Goal: Information Seeking & Learning: Find specific fact

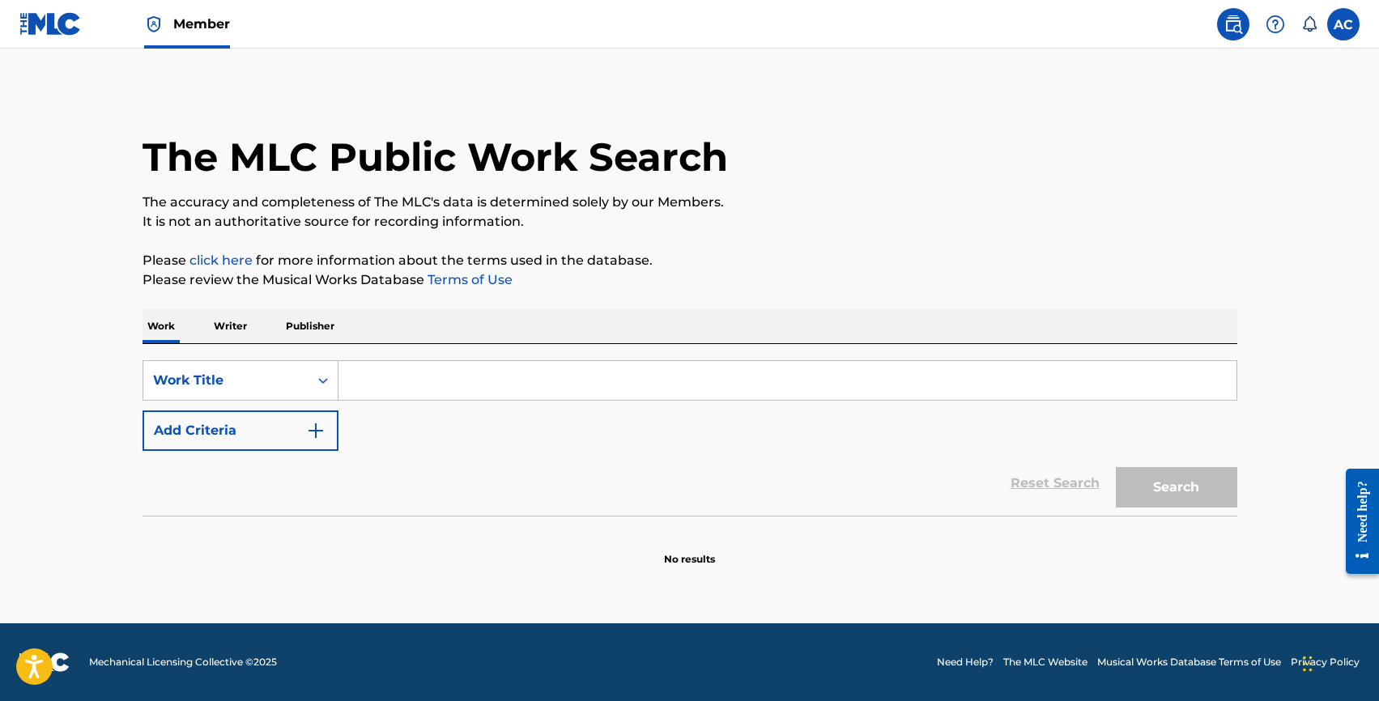
click at [217, 416] on button "Add Criteria" at bounding box center [241, 431] width 196 height 40
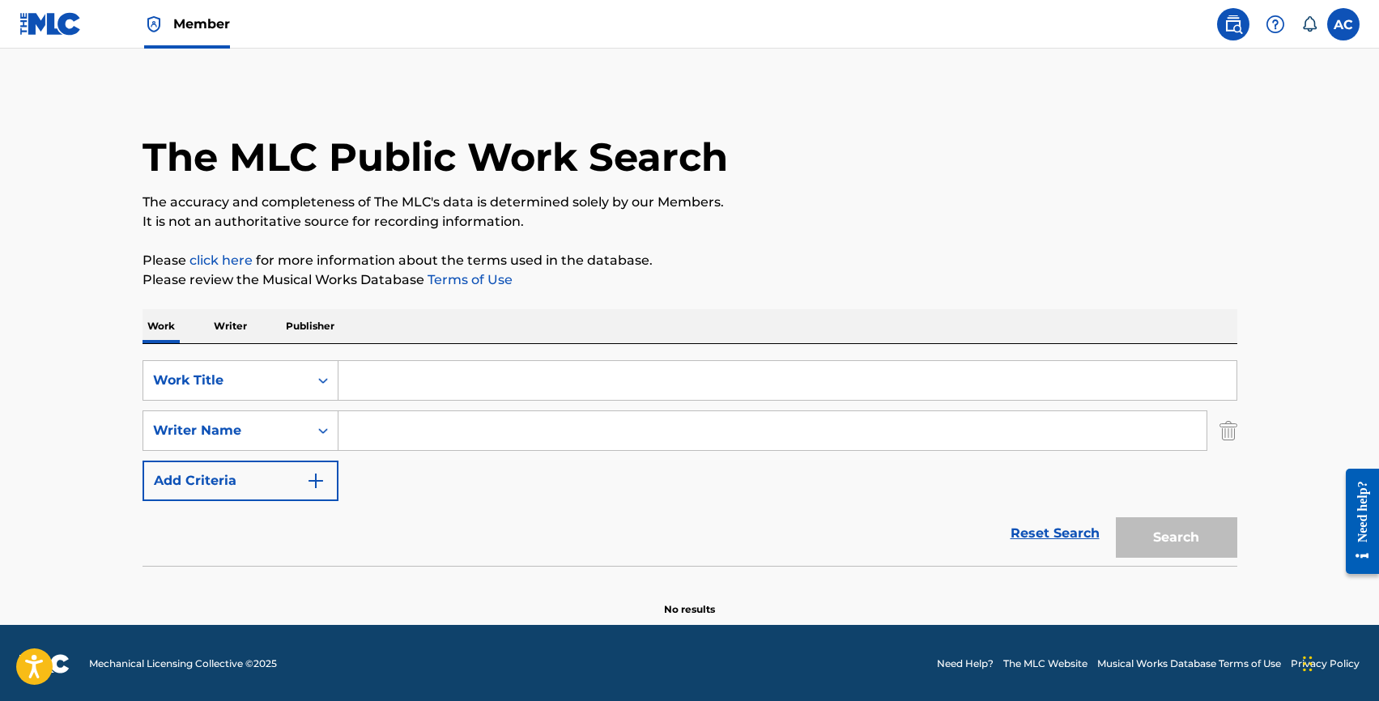
click at [366, 383] on input "Search Form" at bounding box center [787, 380] width 898 height 39
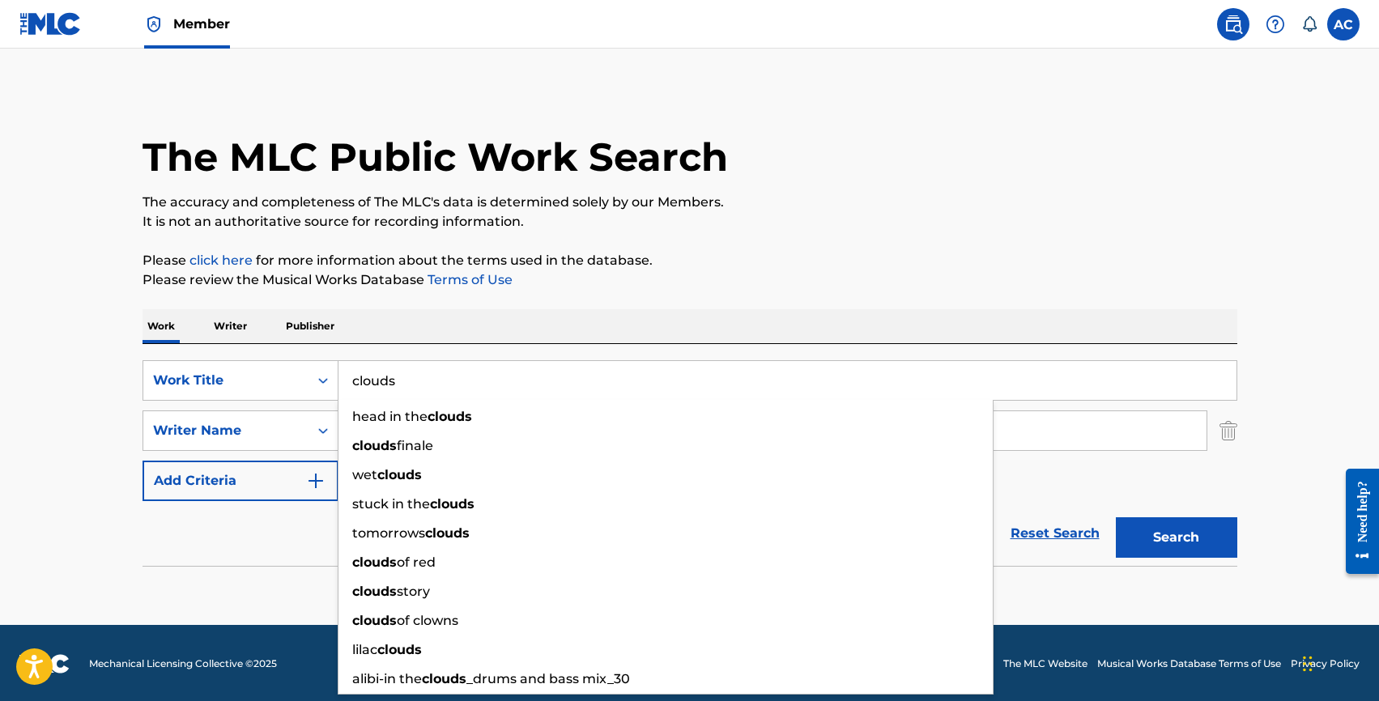
type input "clouds"
click at [1030, 427] on input "Search Form" at bounding box center [772, 430] width 868 height 39
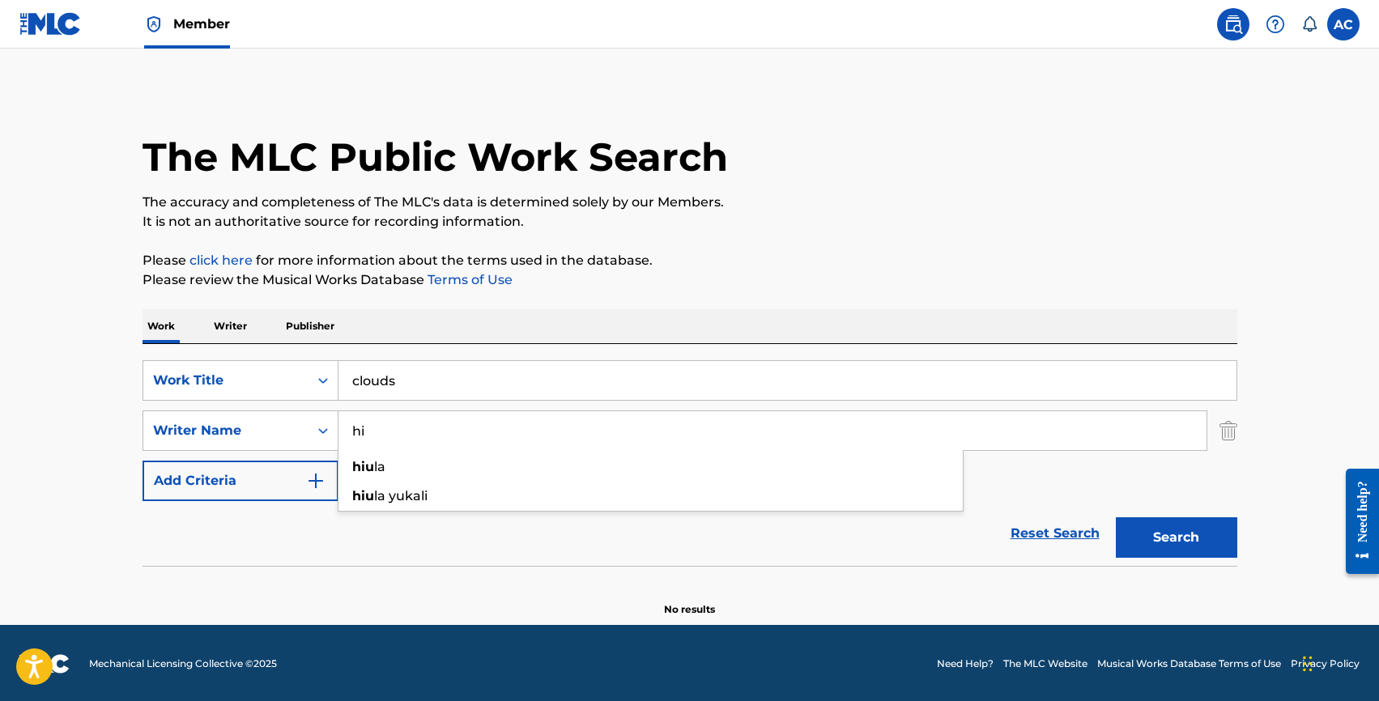
type input "h"
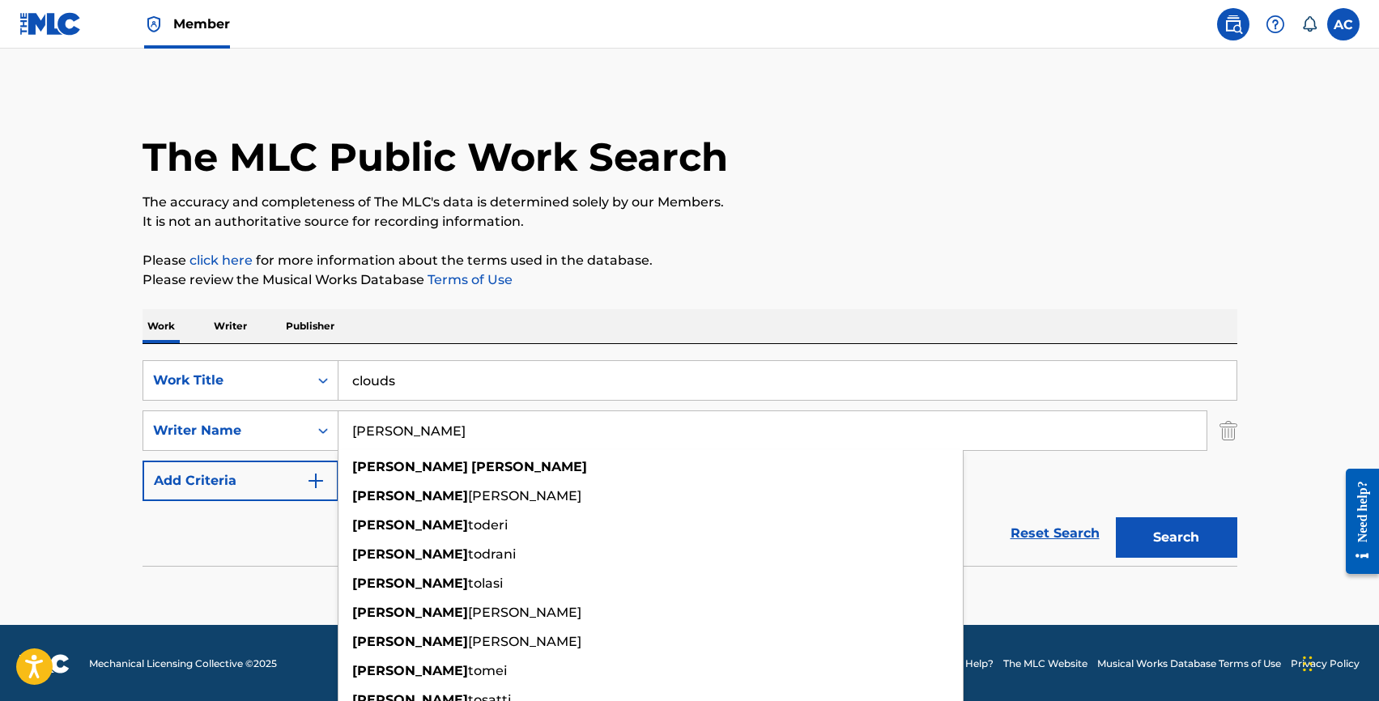
type input "[PERSON_NAME]"
click at [1116, 517] on button "Search" at bounding box center [1176, 537] width 121 height 40
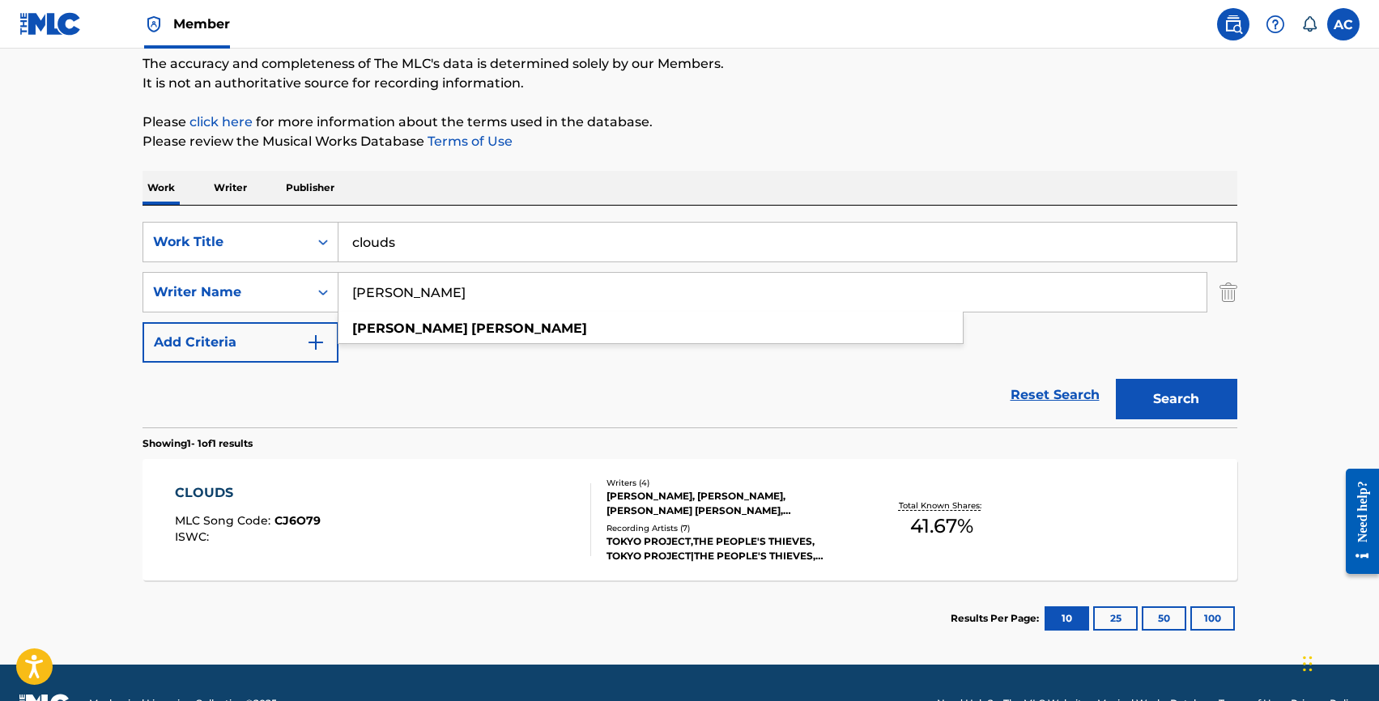
scroll to position [147, 0]
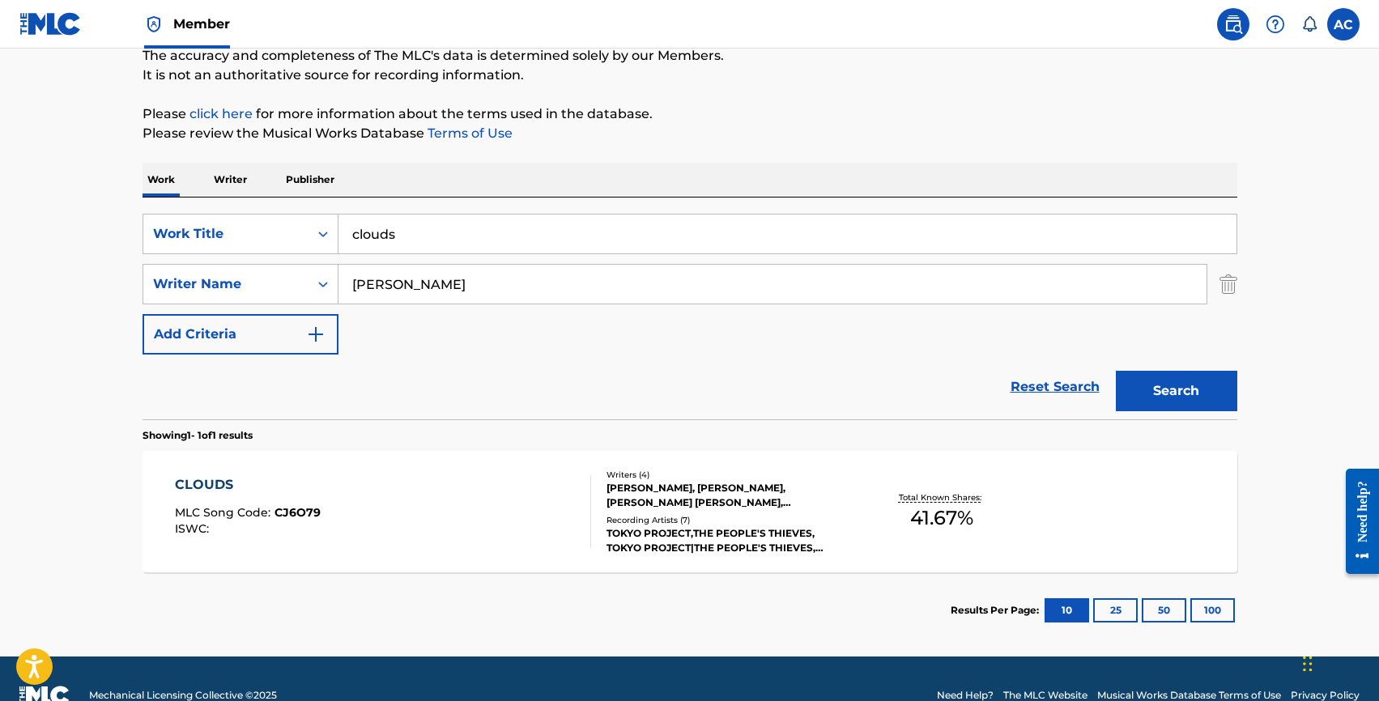
click at [216, 487] on div "CLOUDS" at bounding box center [248, 484] width 146 height 19
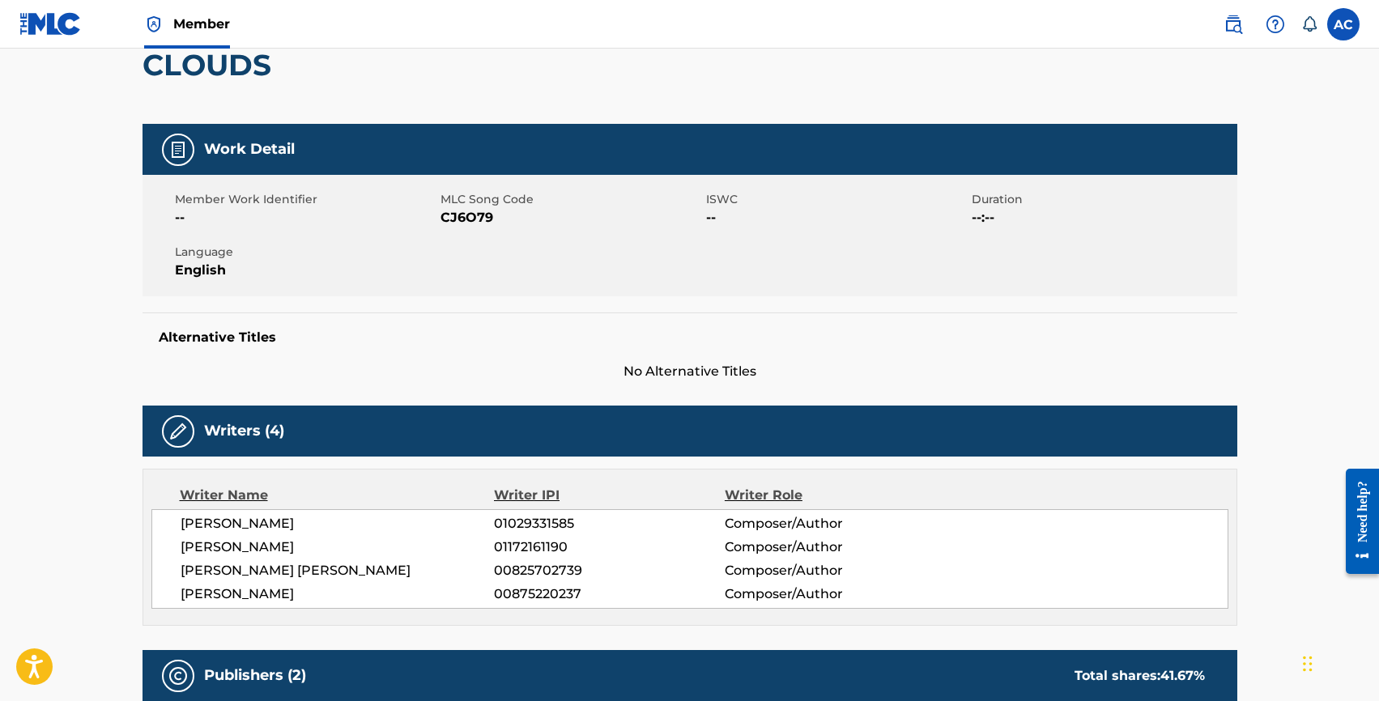
scroll to position [164, 0]
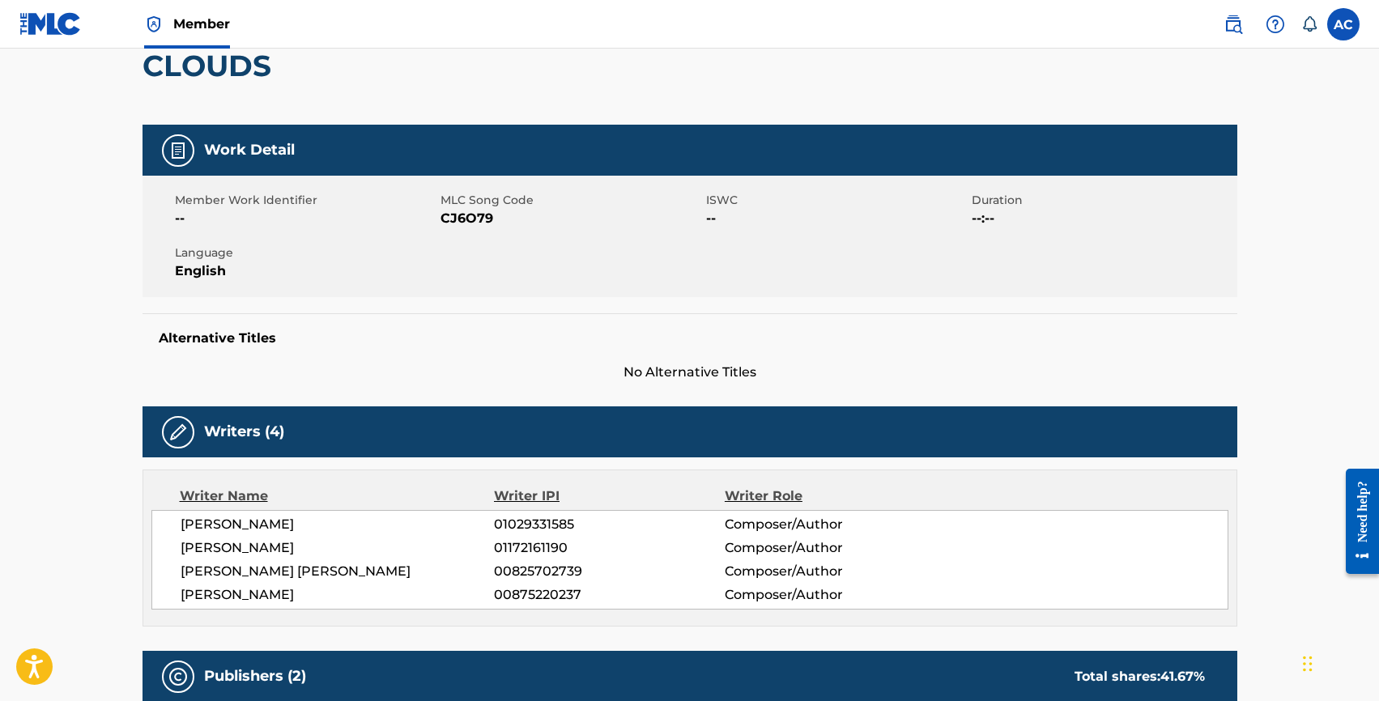
click at [704, 375] on span "No Alternative Titles" at bounding box center [690, 372] width 1095 height 19
click at [636, 323] on div "Alternative Titles No Alternative Titles" at bounding box center [690, 347] width 1095 height 69
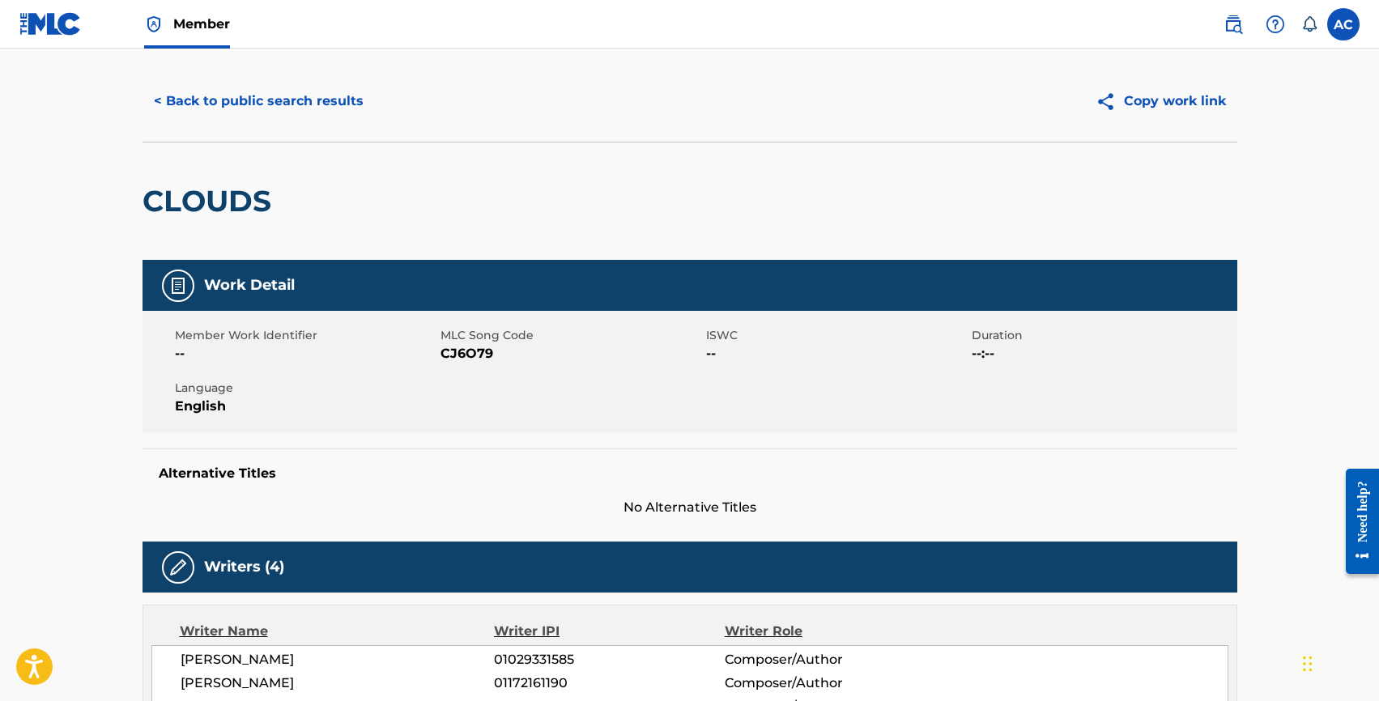
scroll to position [0, 0]
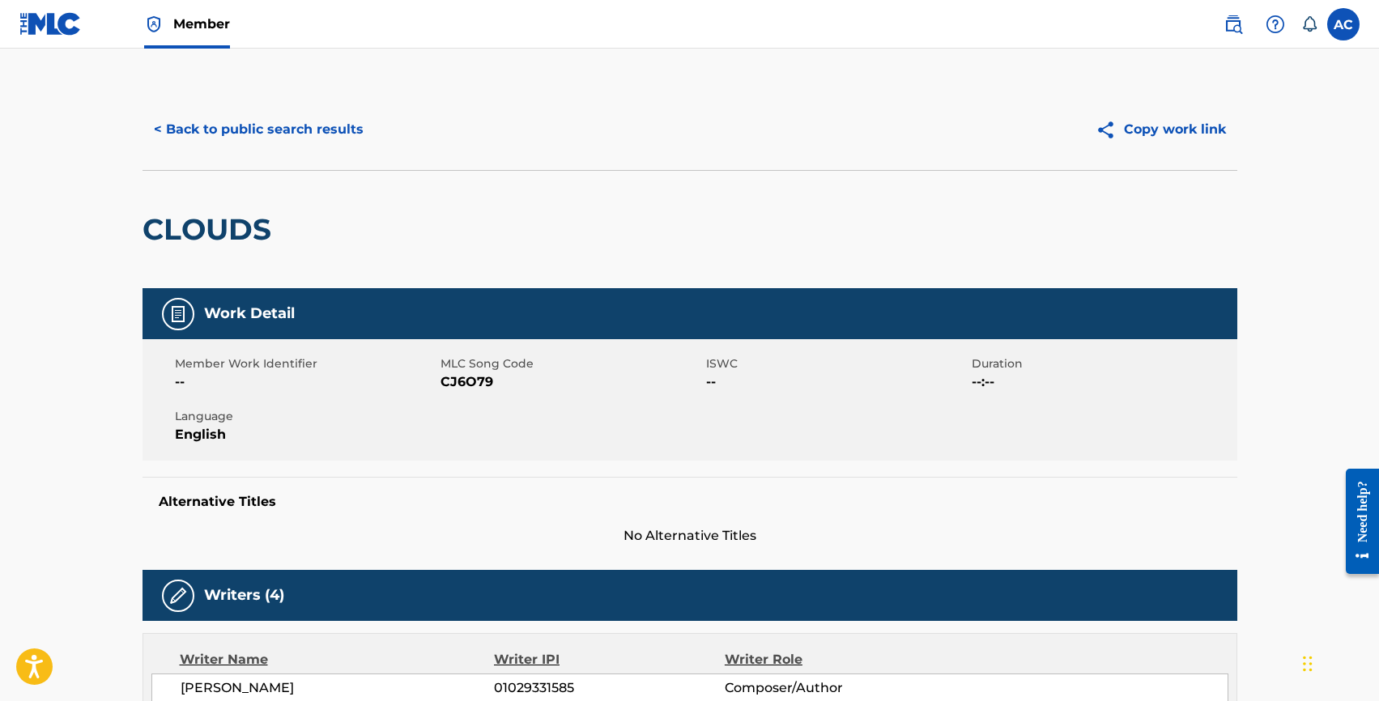
click at [270, 131] on button "< Back to public search results" at bounding box center [259, 129] width 232 height 40
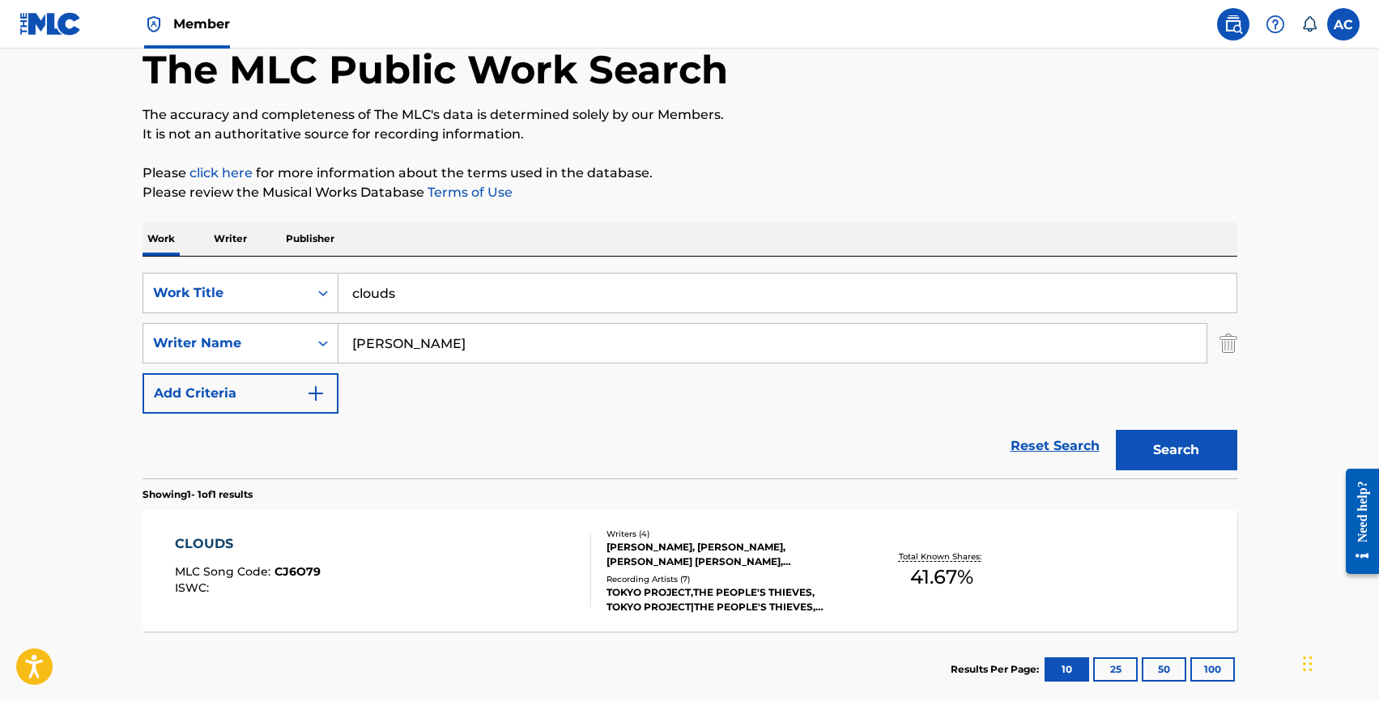
click at [395, 299] on input "clouds" at bounding box center [787, 293] width 898 height 39
type input "[PERSON_NAME]"
click at [370, 304] on input "[PERSON_NAME]" at bounding box center [787, 293] width 898 height 39
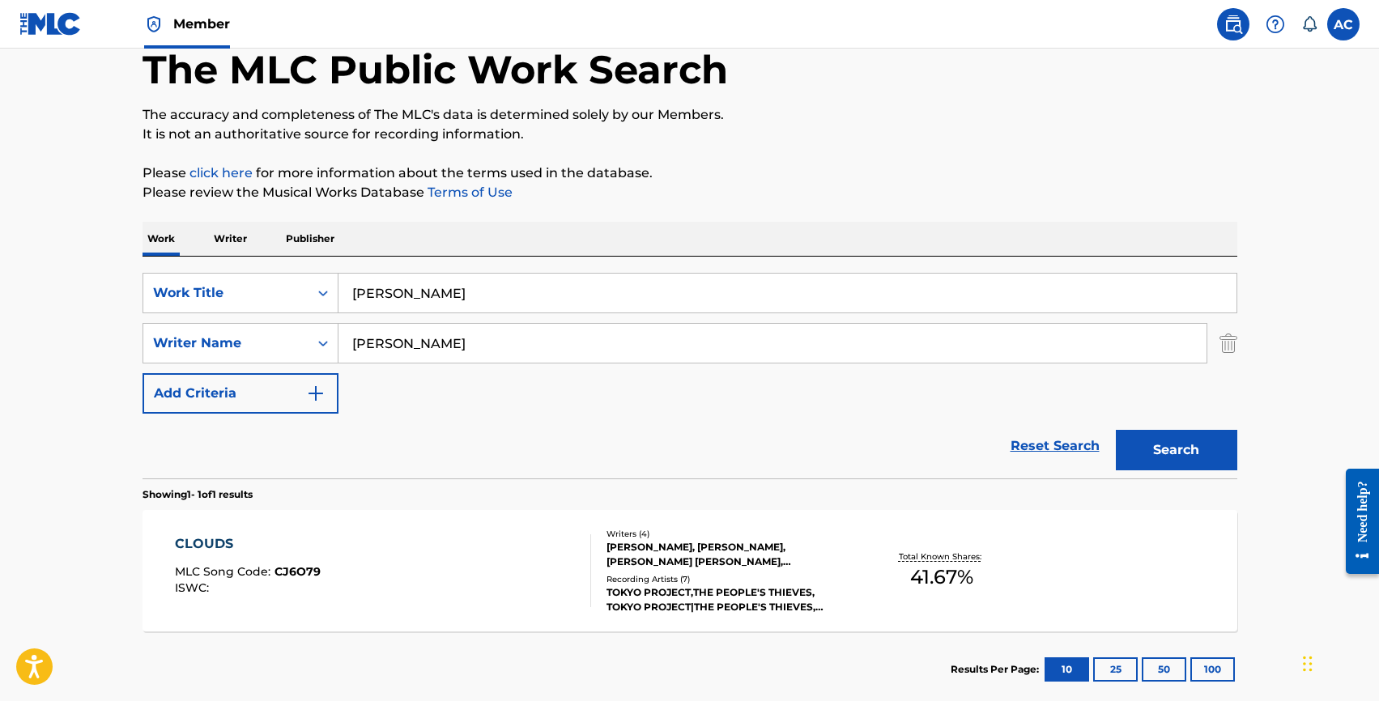
click at [370, 304] on input "[PERSON_NAME]" at bounding box center [787, 293] width 898 height 39
click at [399, 338] on input "[PERSON_NAME]" at bounding box center [772, 343] width 868 height 39
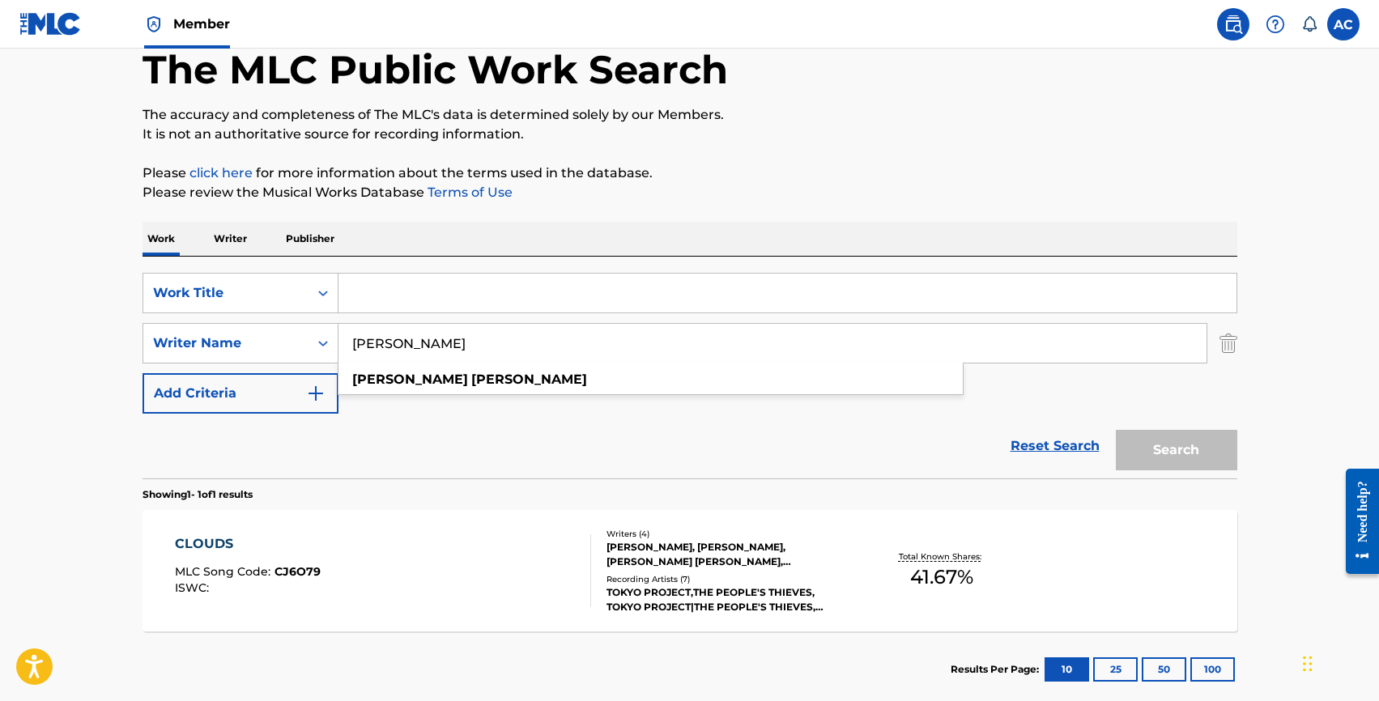
click at [399, 338] on input "[PERSON_NAME]" at bounding box center [772, 343] width 868 height 39
paste input "[PERSON_NAME]"
type input "[PERSON_NAME]"
click at [367, 296] on input "Search Form" at bounding box center [787, 293] width 898 height 39
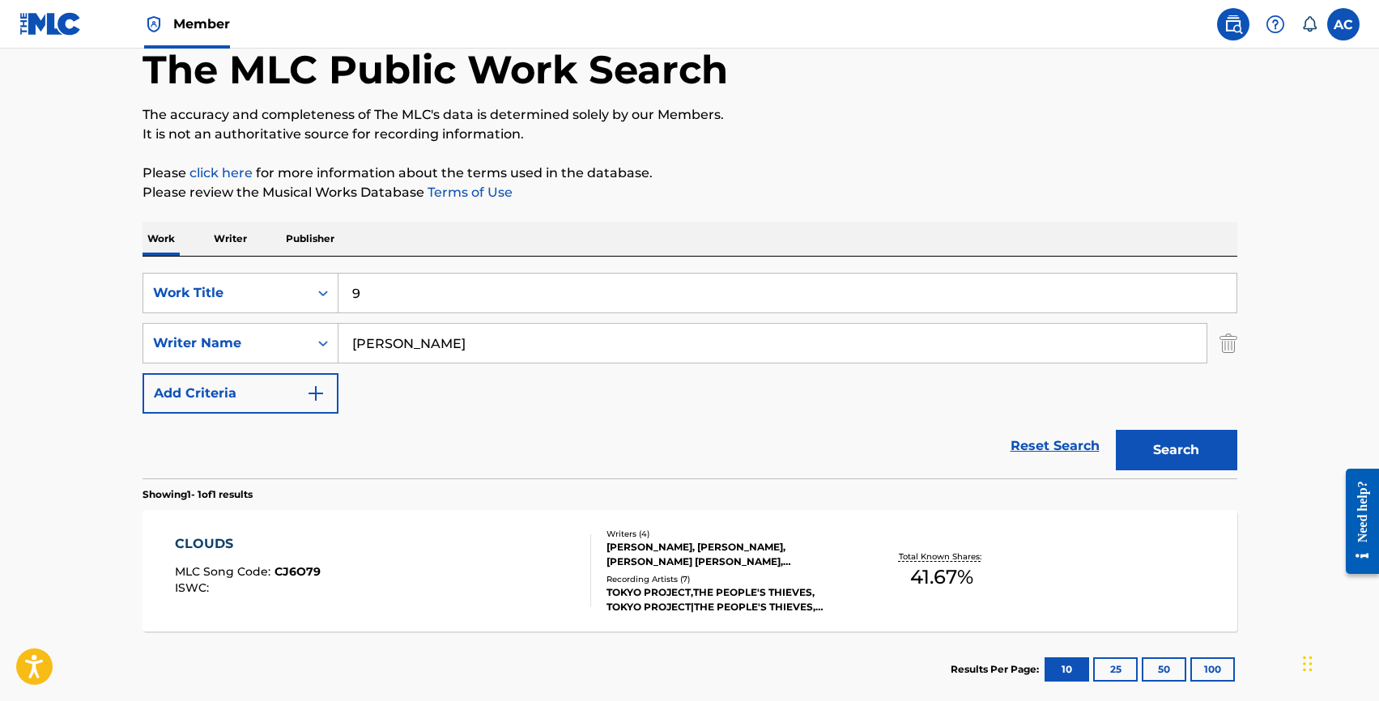
type input "9"
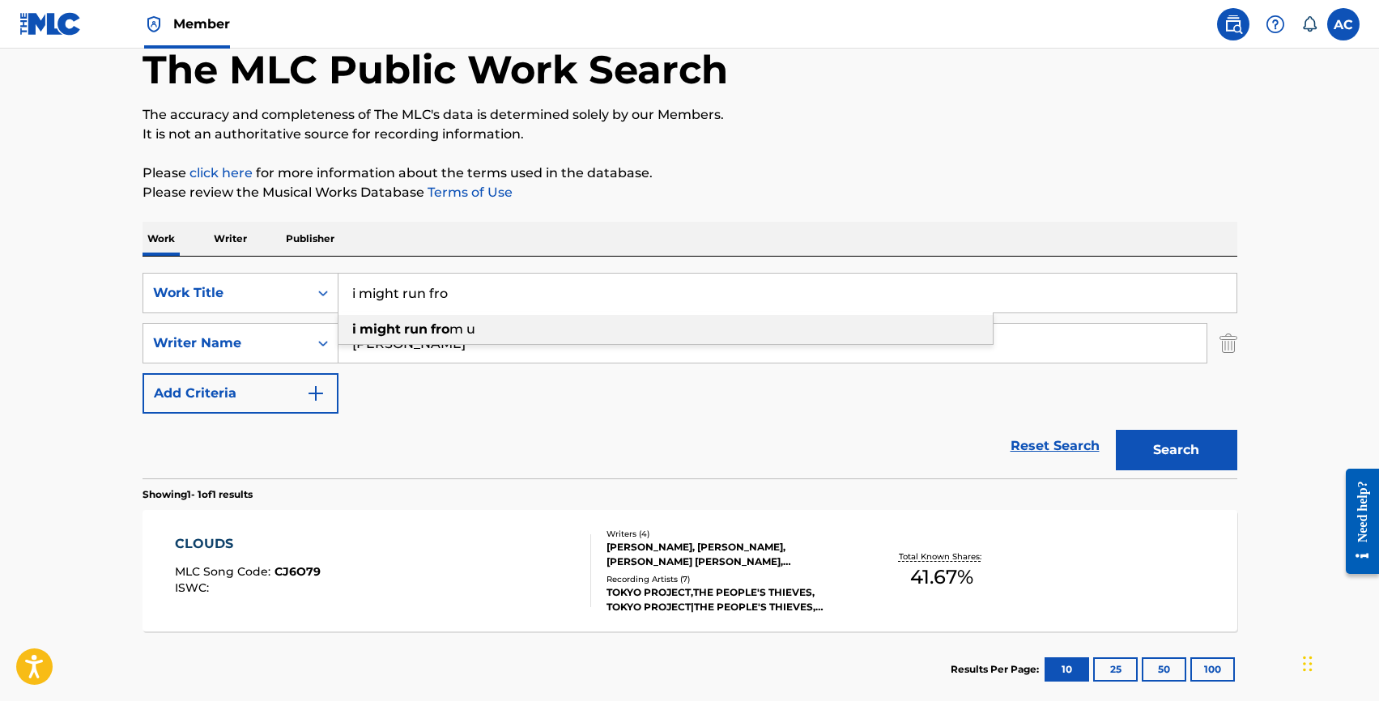
click at [426, 340] on div "i might run fro m u" at bounding box center [665, 329] width 654 height 29
type input "i might run from u"
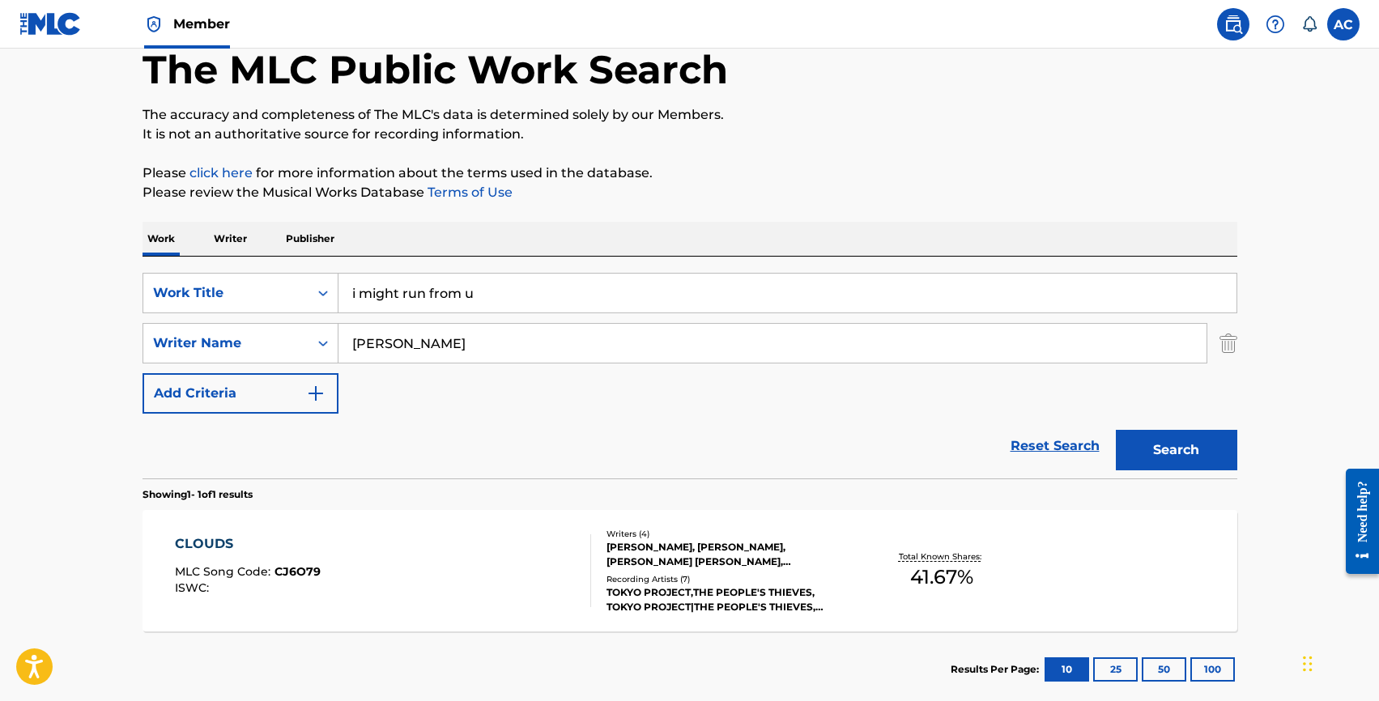
click at [1116, 430] on button "Search" at bounding box center [1176, 450] width 121 height 40
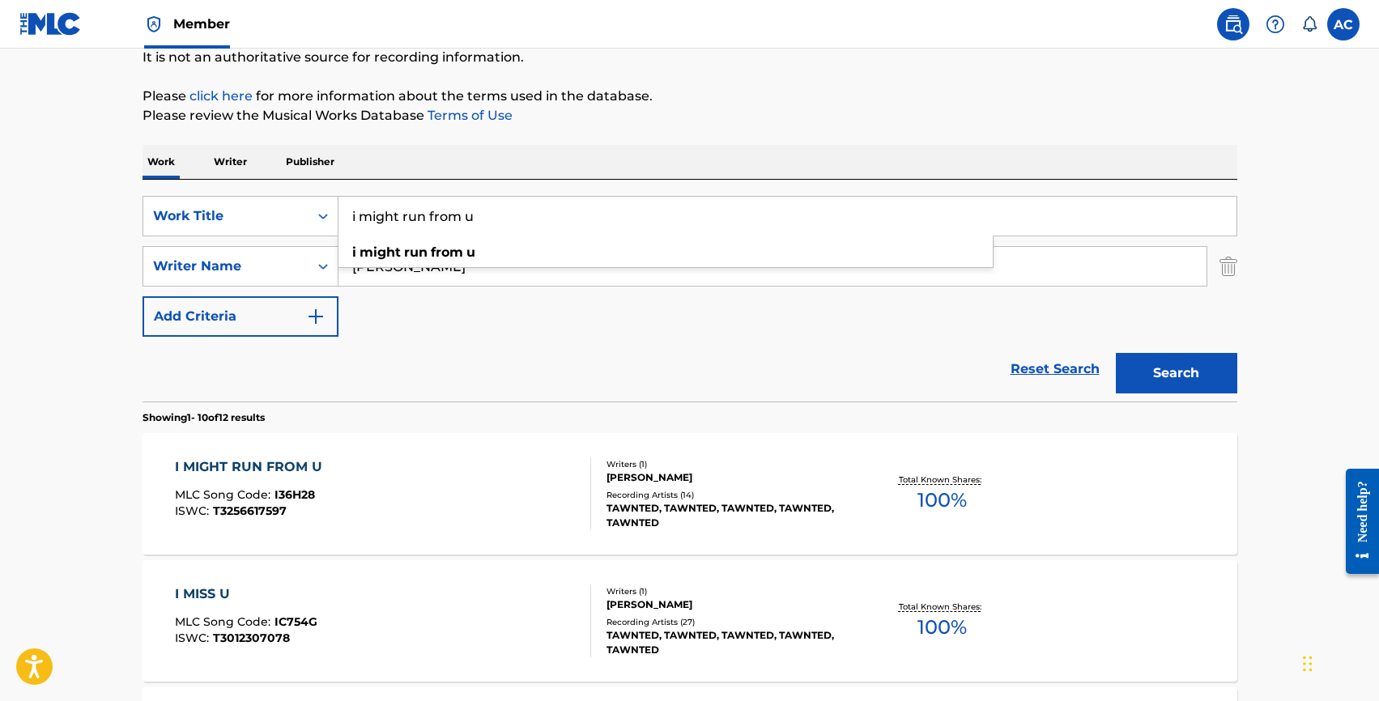
scroll to position [175, 0]
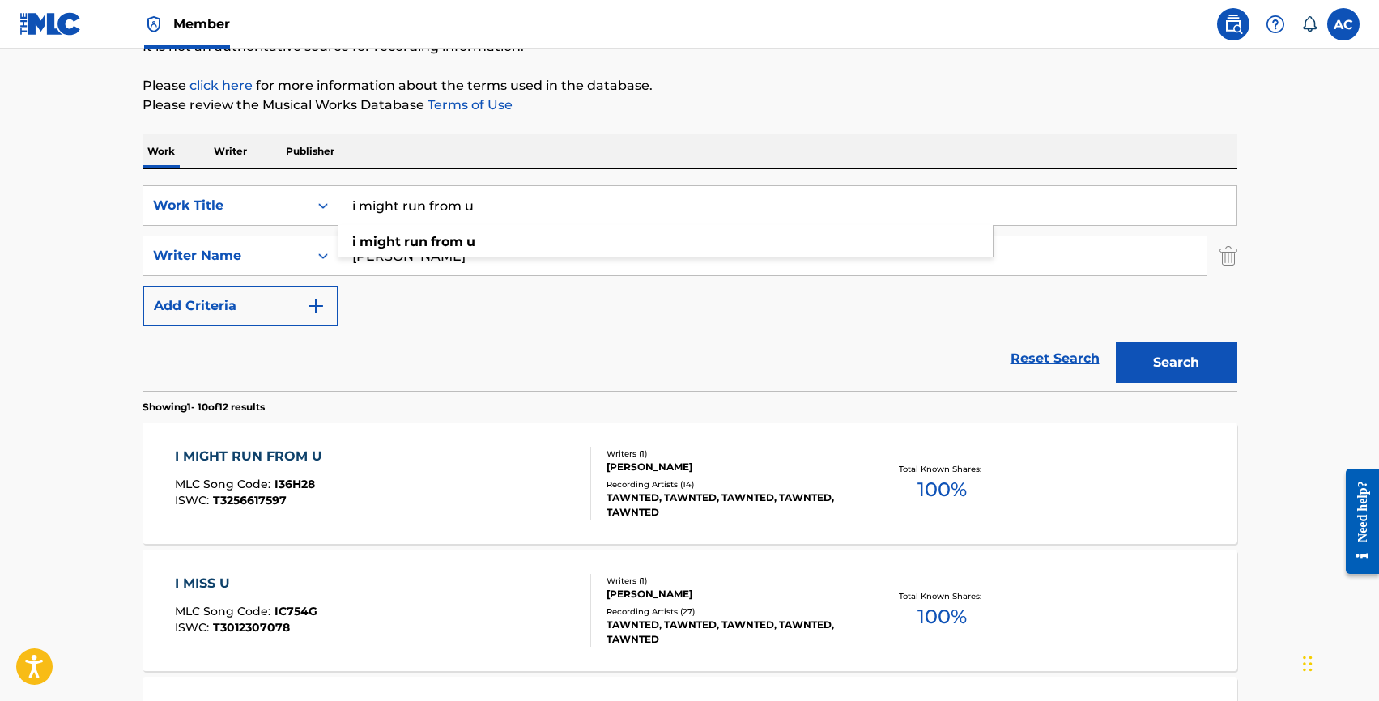
click at [260, 453] on div "I MIGHT RUN FROM U" at bounding box center [252, 456] width 155 height 19
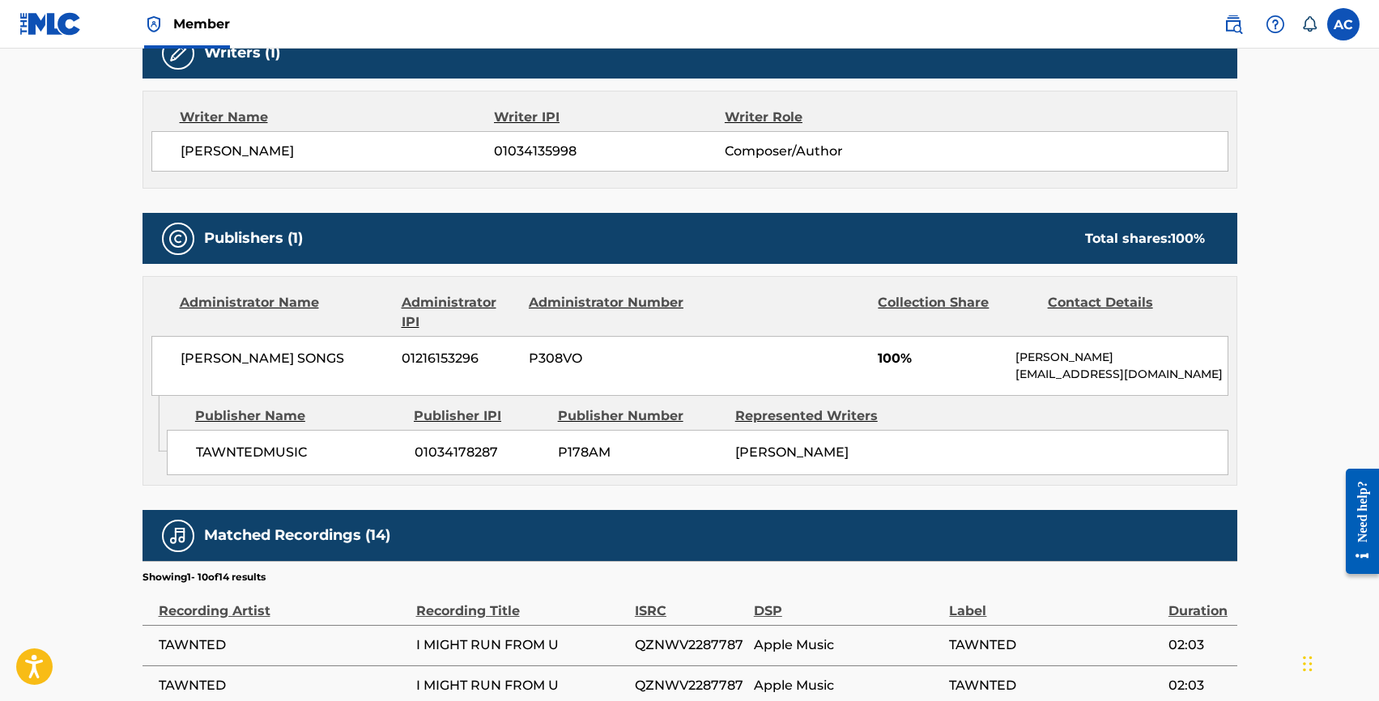
scroll to position [564, 0]
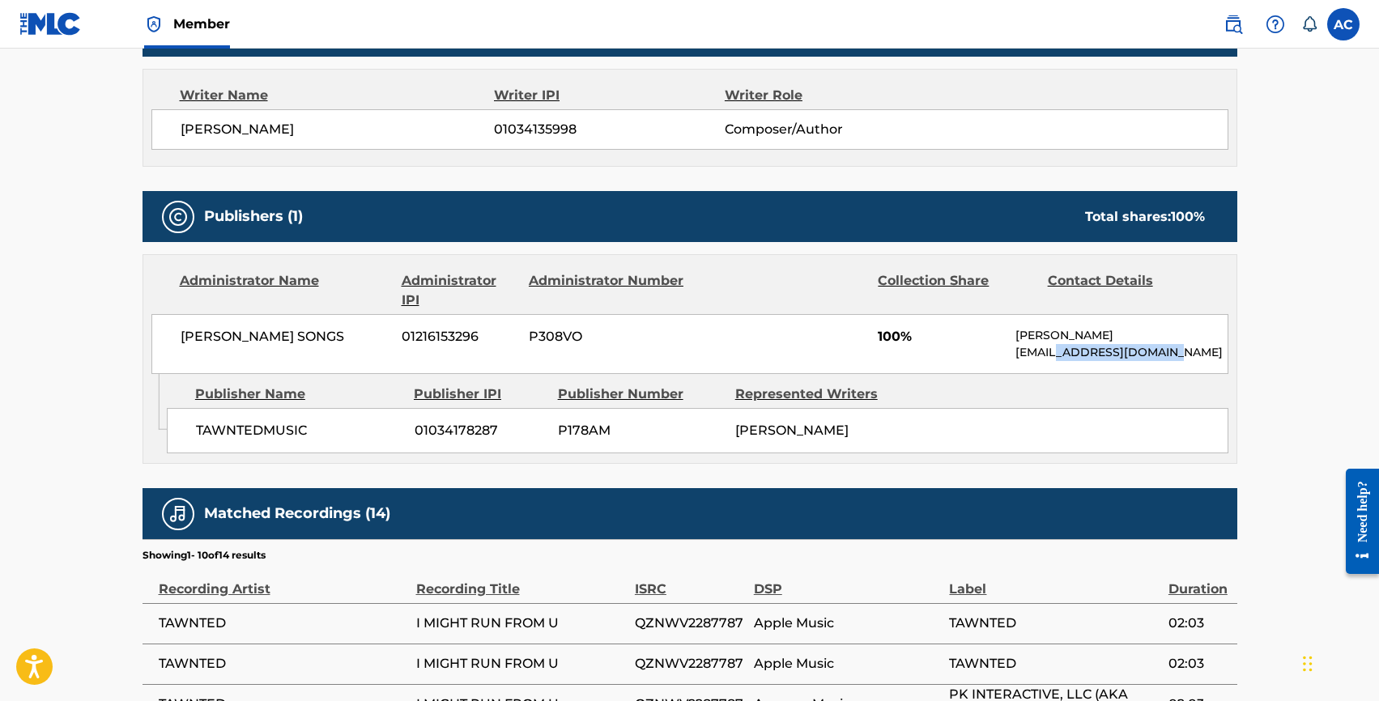
drag, startPoint x: 1056, startPoint y: 353, endPoint x: 1243, endPoint y: 355, distance: 187.1
click at [1244, 355] on div "< Back to public search results Copy work link I MIGHT RUN FROM U Work Detail M…" at bounding box center [690, 296] width 1134 height 1542
copy p "[DOMAIN_NAME]"
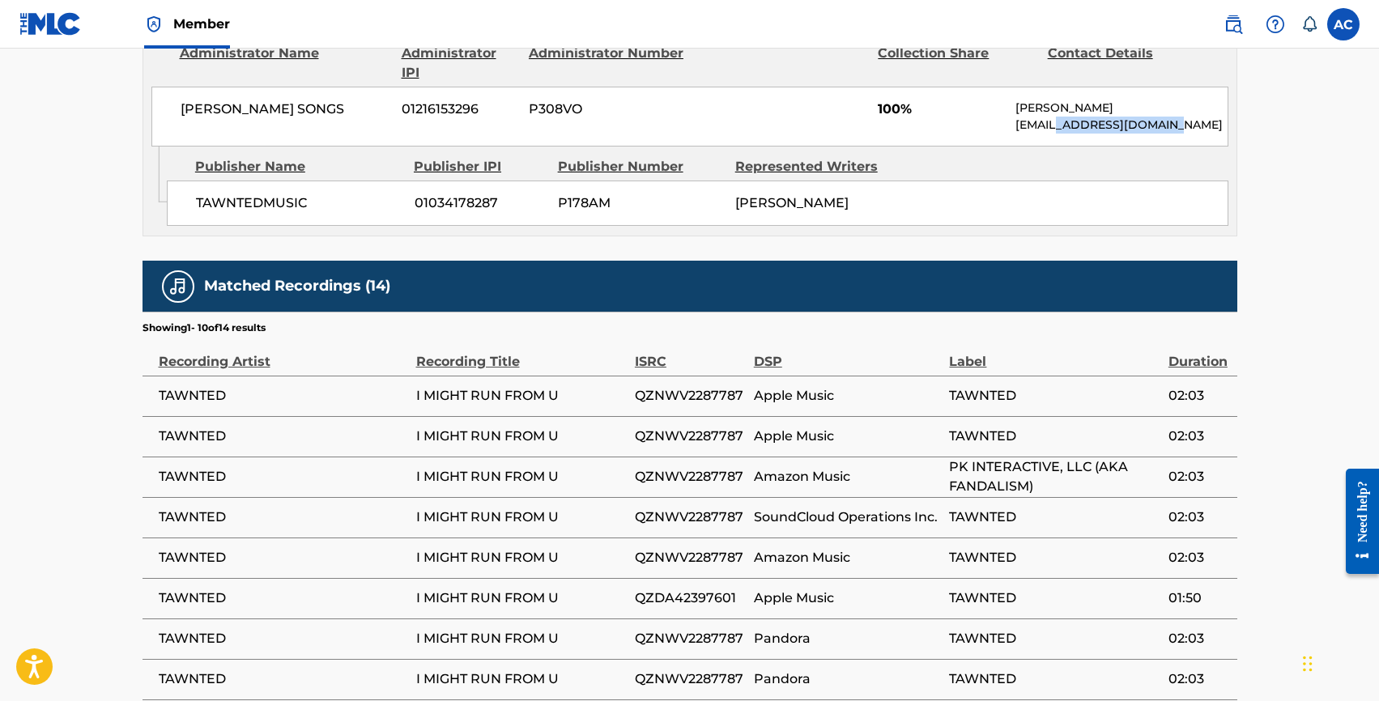
scroll to position [802, 0]
